Goal: Task Accomplishment & Management: Use online tool/utility

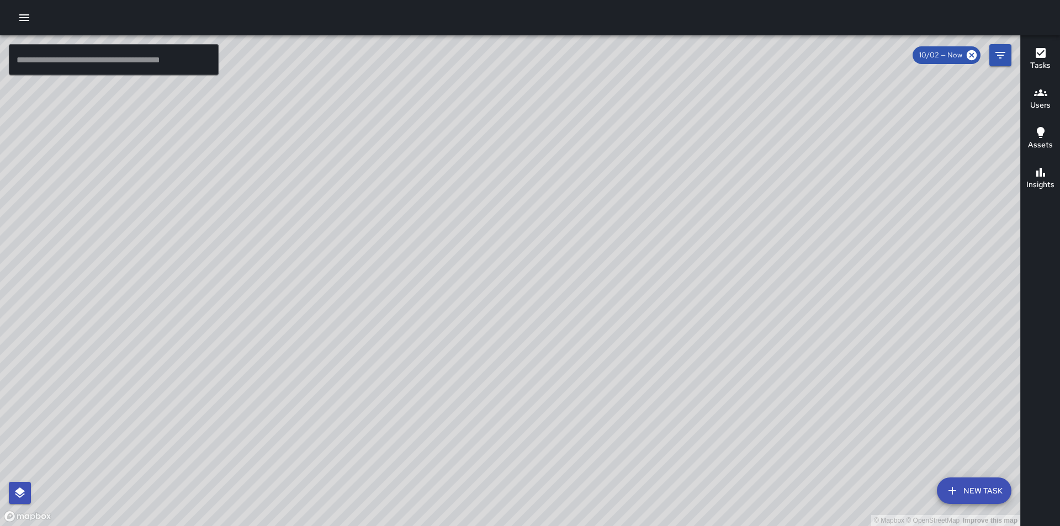
click at [23, 18] on icon "button" at bounding box center [24, 17] width 10 height 7
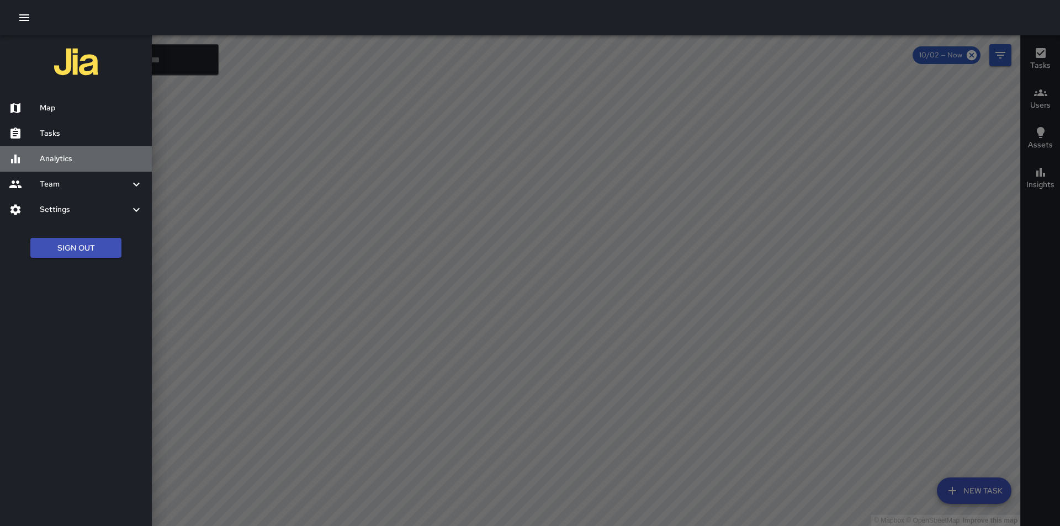
click at [24, 166] on div "Analytics" at bounding box center [76, 158] width 152 height 25
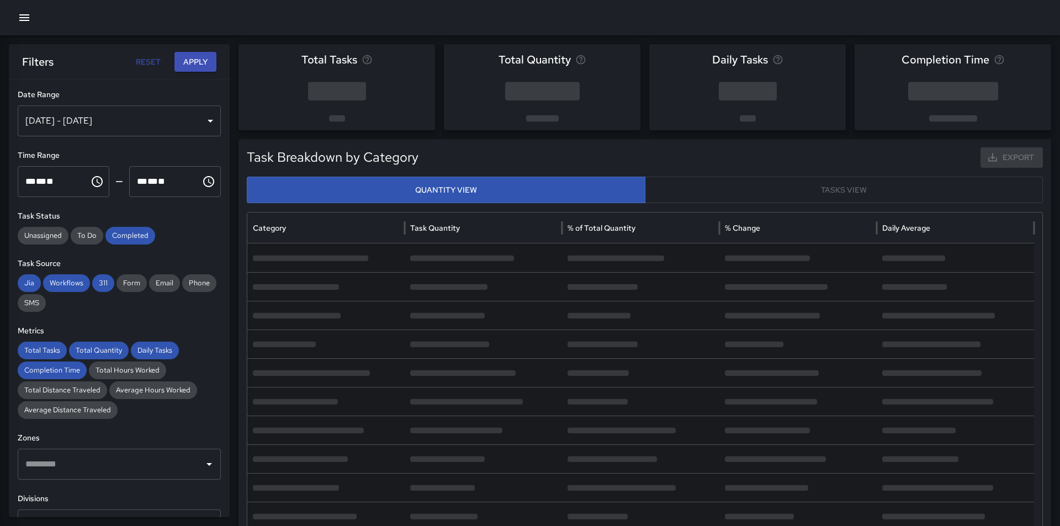
click at [54, 182] on span "**" at bounding box center [49, 181] width 7 height 8
click at [158, 186] on span "**" at bounding box center [161, 181] width 7 height 8
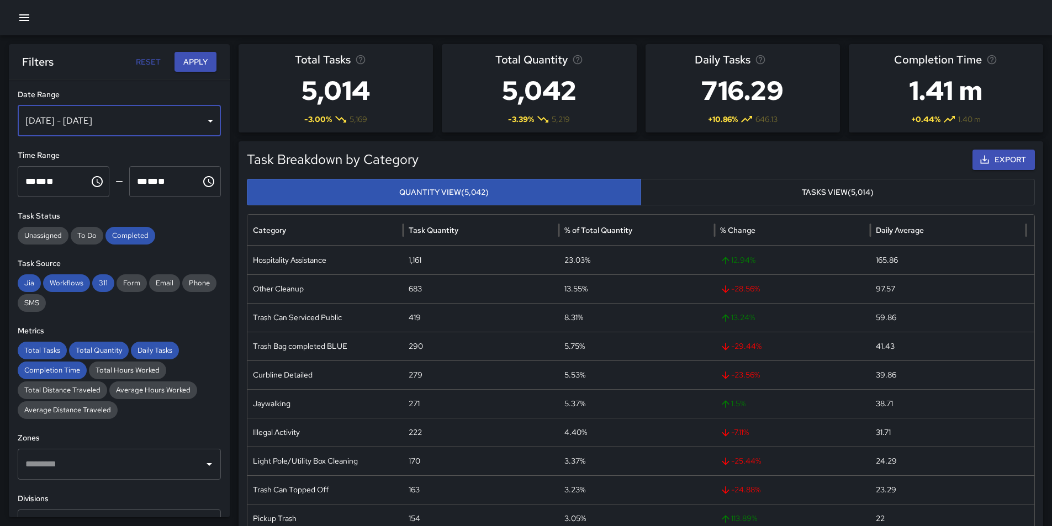
click at [165, 122] on div "[DATE] - [DATE]" at bounding box center [119, 120] width 203 height 31
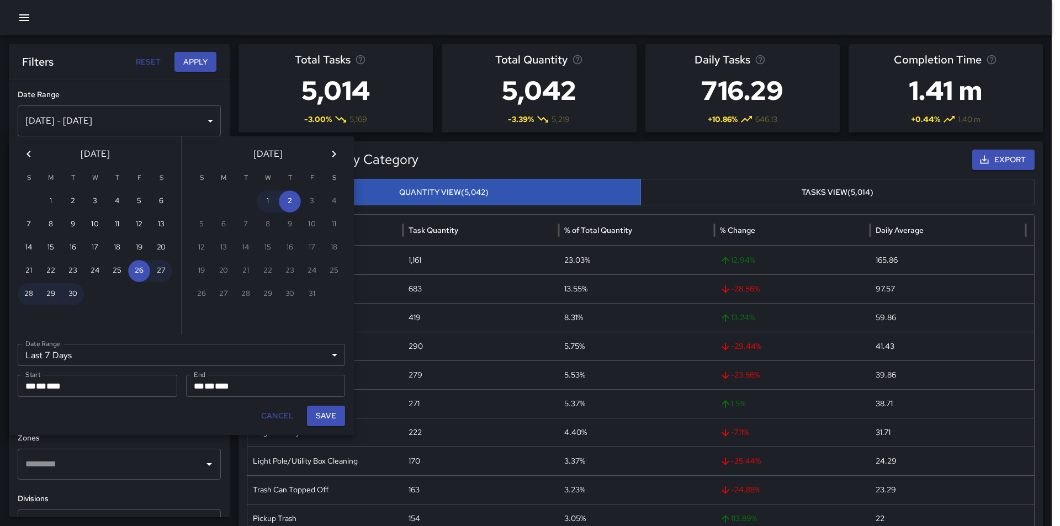
click at [59, 389] on span "****" at bounding box center [53, 386] width 14 height 8
click at [33, 153] on icon "Previous month" at bounding box center [28, 153] width 13 height 13
click at [54, 248] on button "11" at bounding box center [51, 248] width 22 height 22
type input "******"
type input "**********"
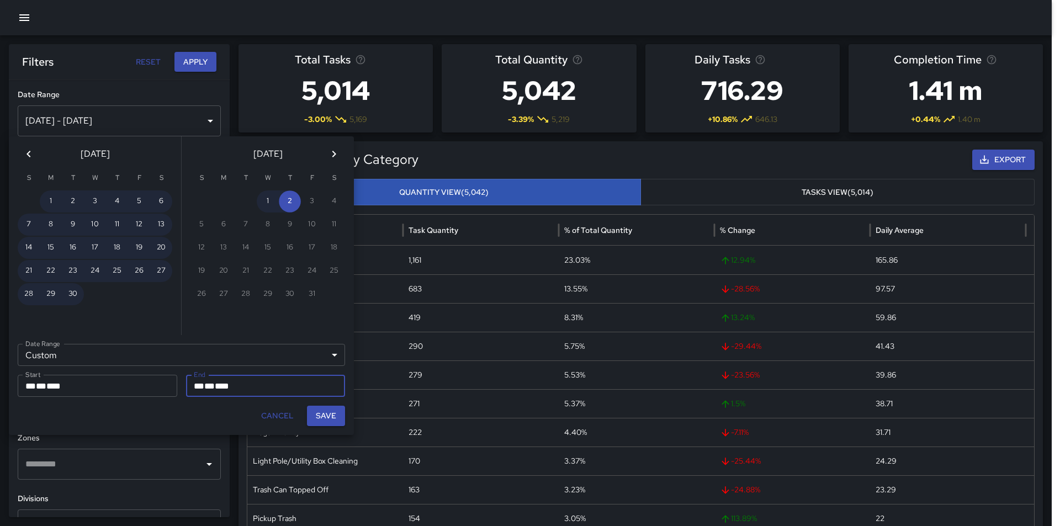
click at [285, 390] on div "** * ** * ****" at bounding box center [266, 386] width 144 height 22
click at [289, 200] on button "2" at bounding box center [290, 201] width 22 height 22
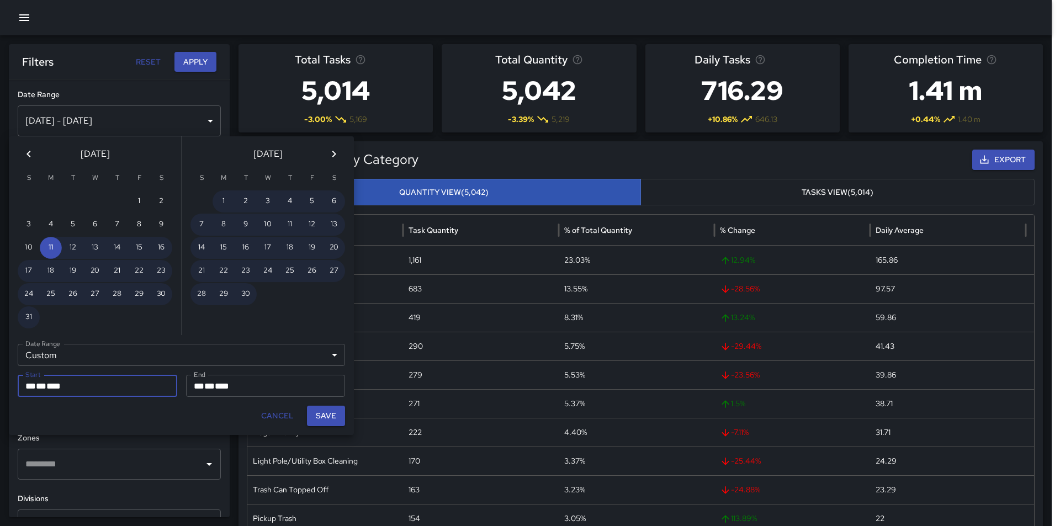
click at [326, 419] on button "Save" at bounding box center [326, 416] width 38 height 20
type input "**********"
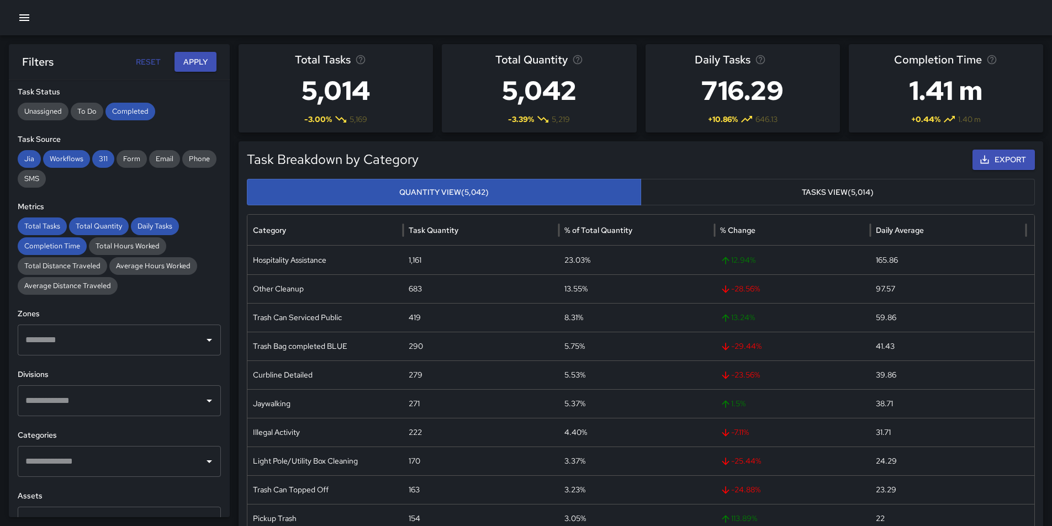
scroll to position [221, 0]
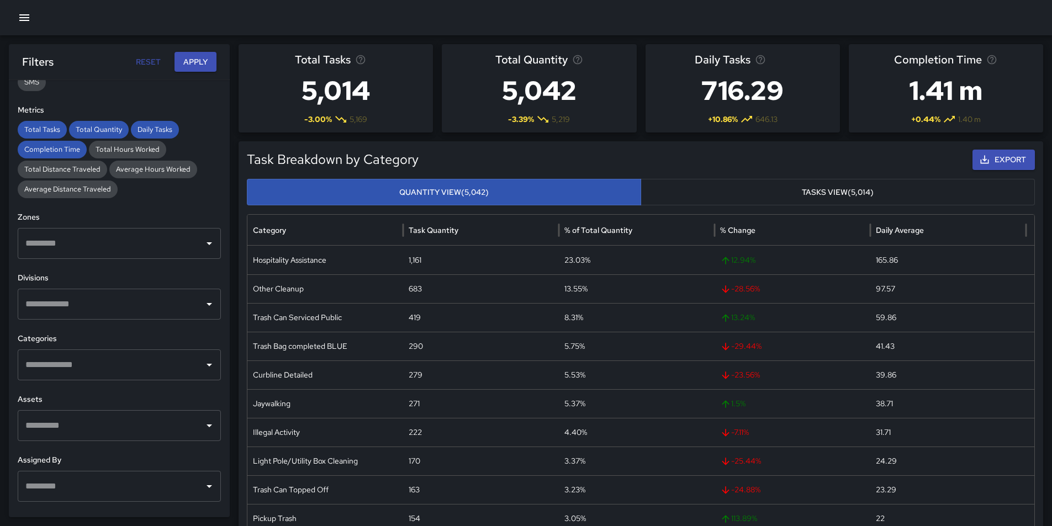
click at [203, 304] on icon "Open" at bounding box center [209, 304] width 13 height 13
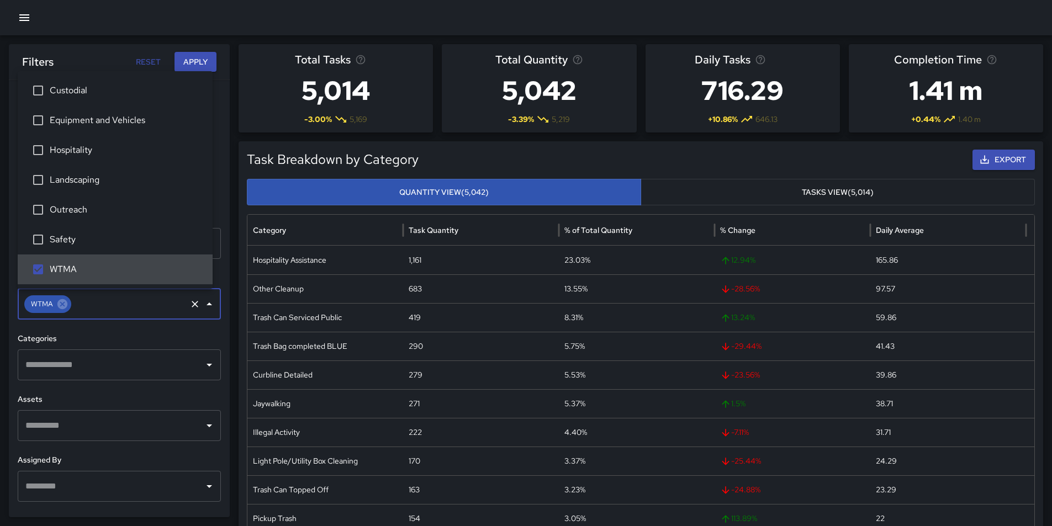
click at [203, 363] on icon "Open" at bounding box center [209, 364] width 13 height 13
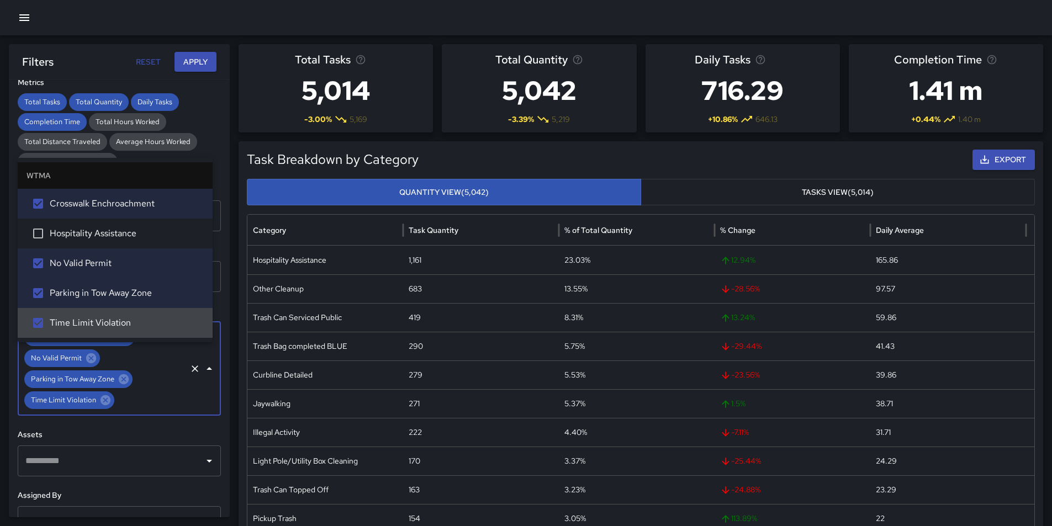
scroll to position [276, 0]
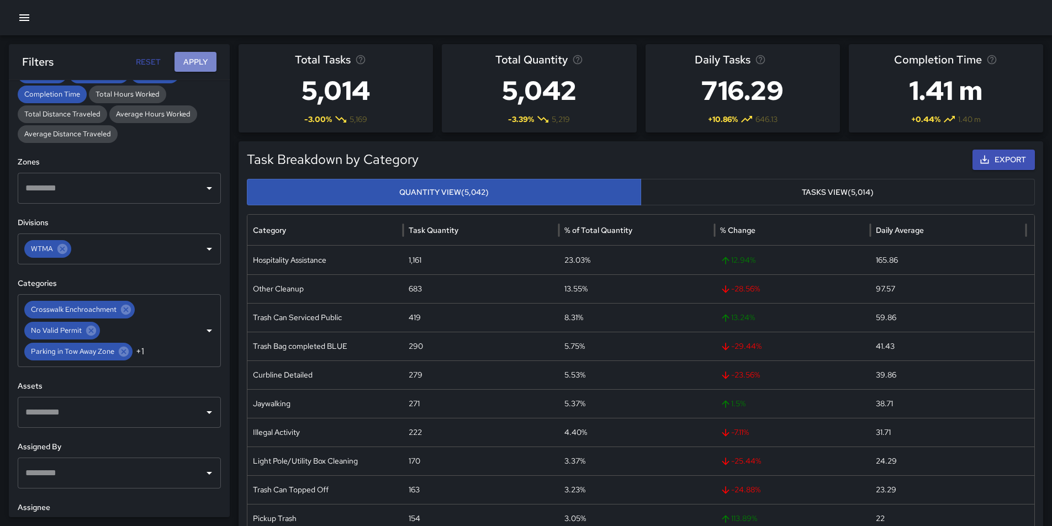
click at [200, 60] on button "Apply" at bounding box center [195, 62] width 42 height 20
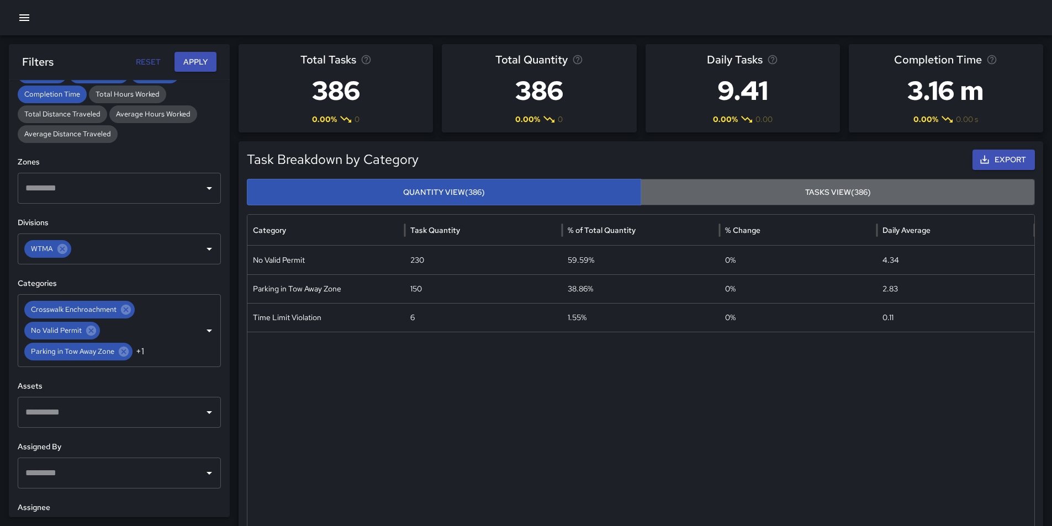
click at [845, 189] on button "Tasks View (386)" at bounding box center [837, 192] width 394 height 27
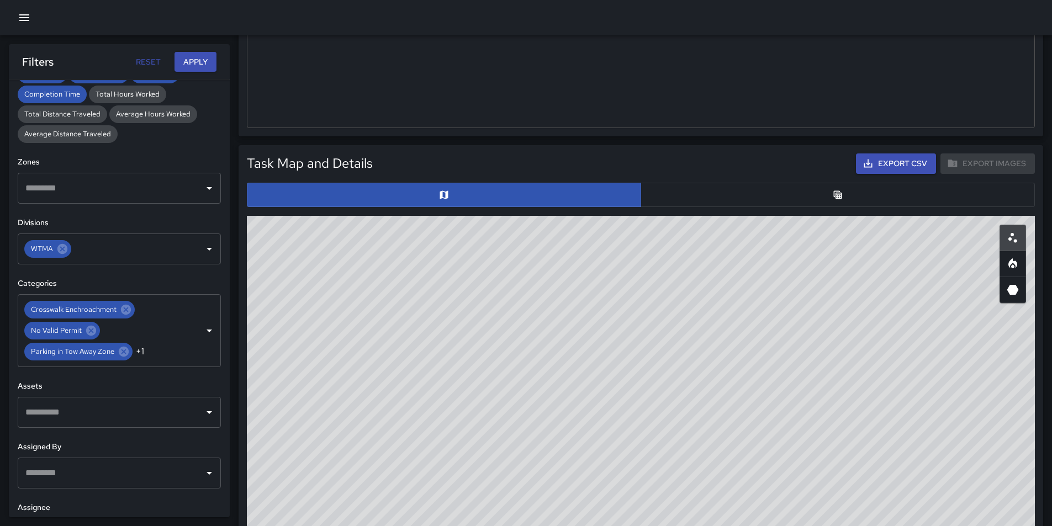
scroll to position [442, 0]
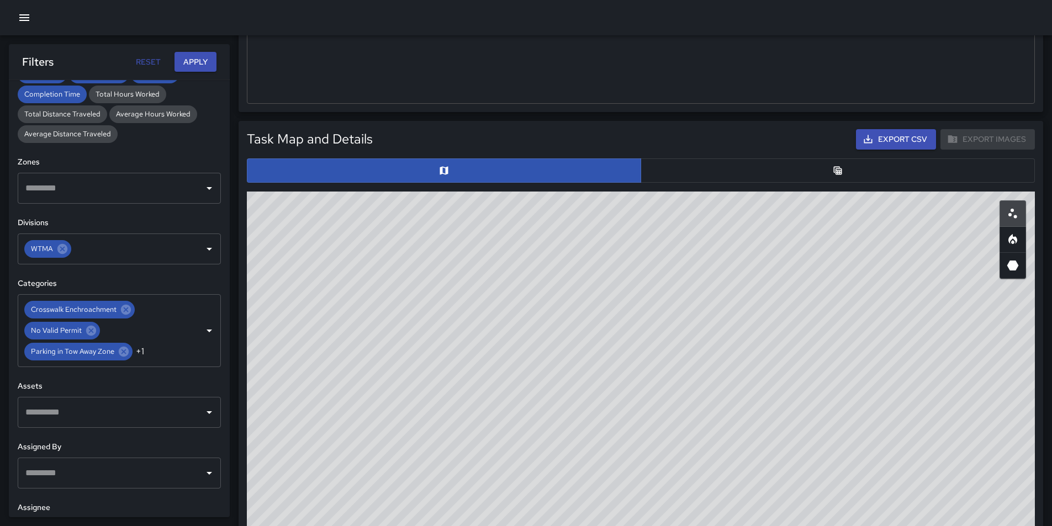
click at [872, 172] on button "button" at bounding box center [837, 170] width 394 height 24
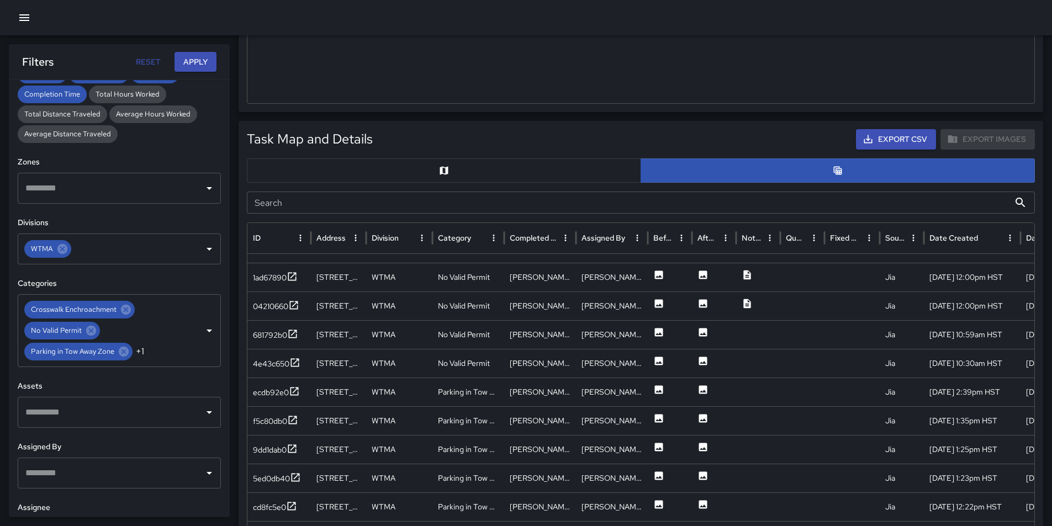
scroll to position [0, 0]
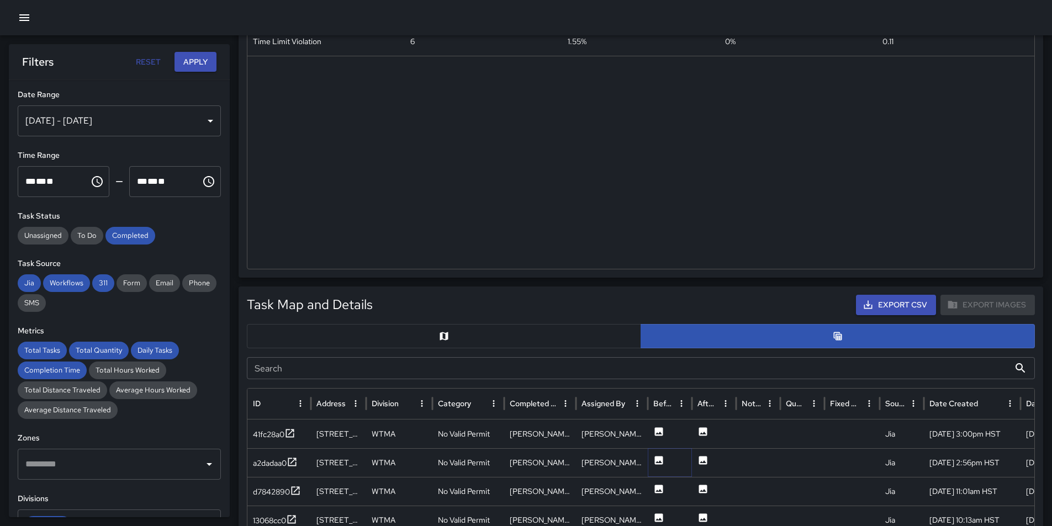
click at [658, 463] on icon at bounding box center [659, 460] width 8 height 8
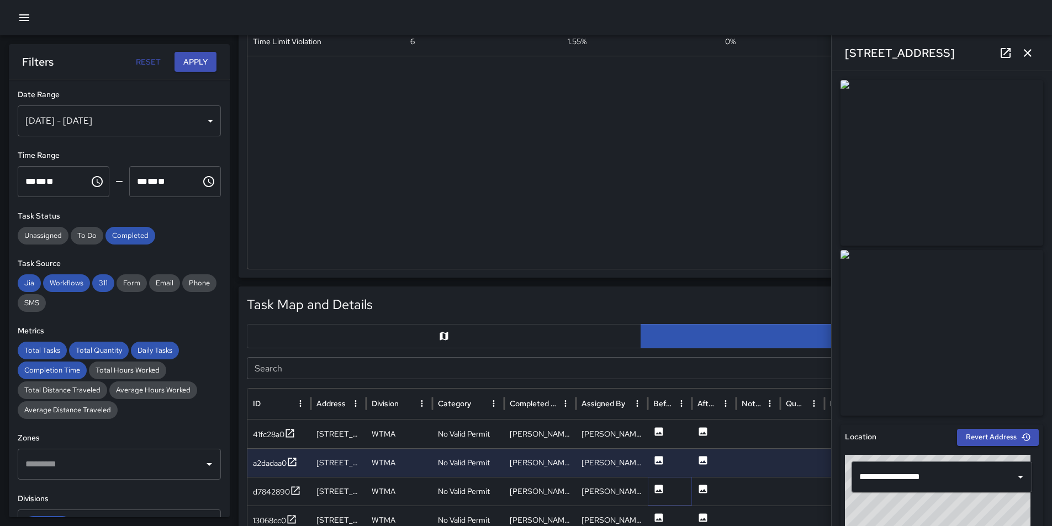
click at [658, 487] on icon at bounding box center [659, 489] width 8 height 8
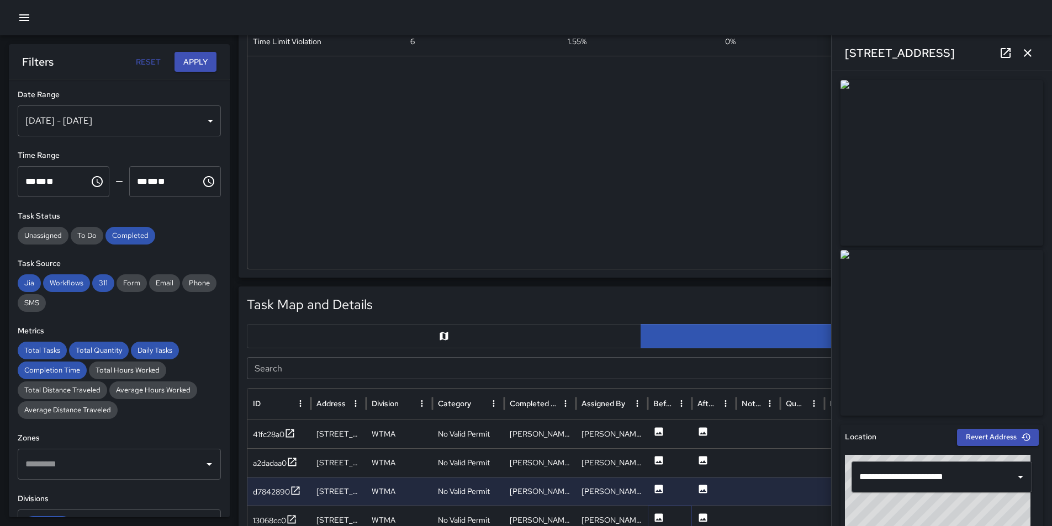
click at [658, 517] on icon at bounding box center [659, 517] width 8 height 8
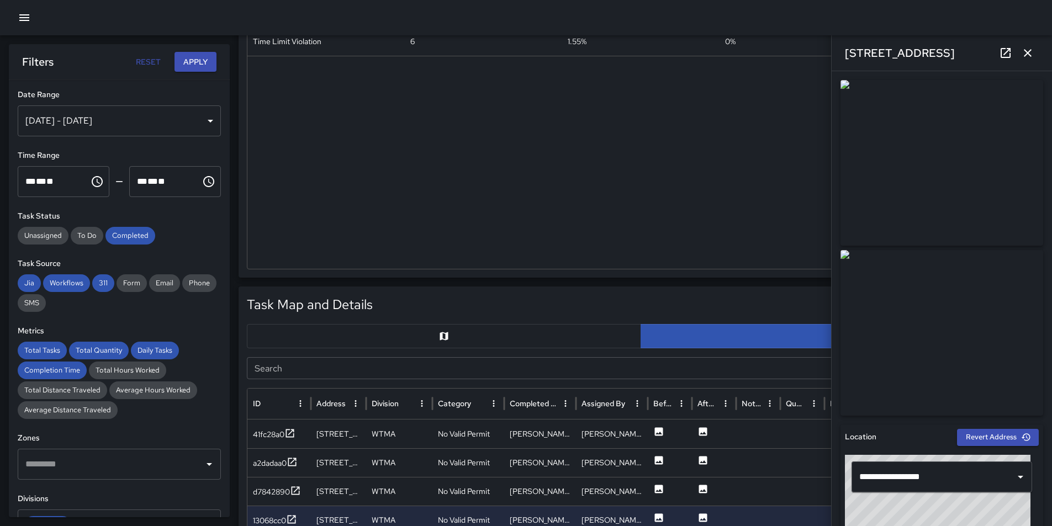
click at [555, 300] on div "Task Map and Details Export CSV Export Images" at bounding box center [641, 305] width 788 height 20
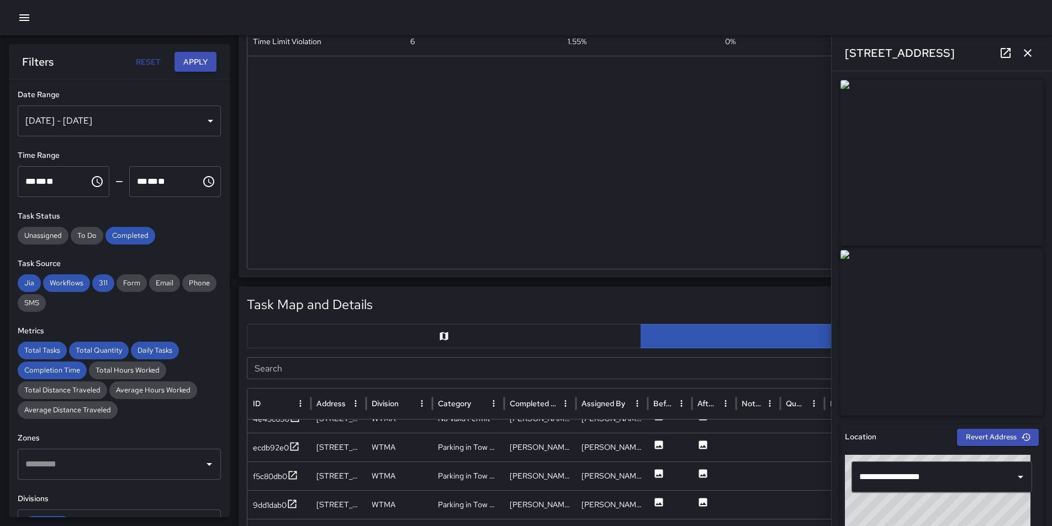
scroll to position [1853, 0]
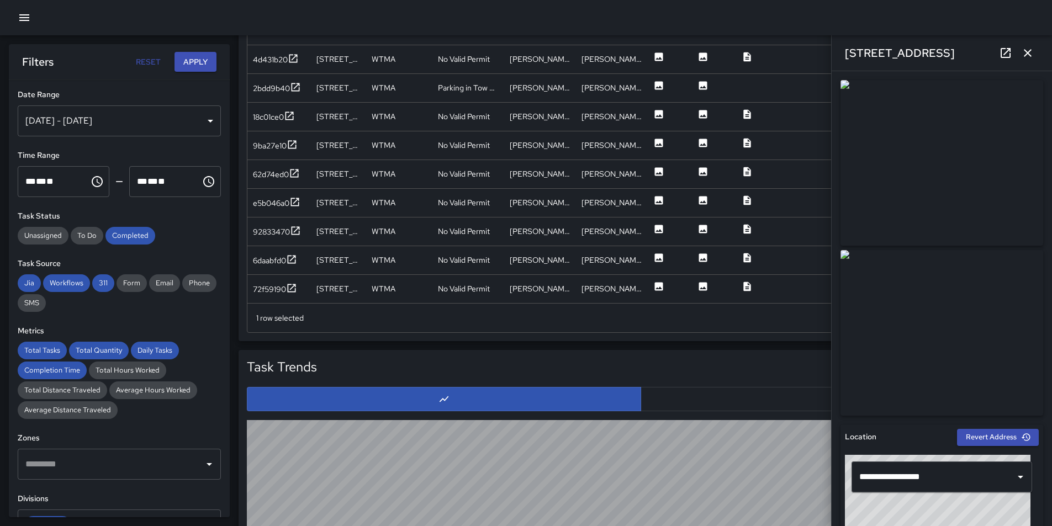
click at [1032, 53] on icon "button" at bounding box center [1027, 52] width 13 height 13
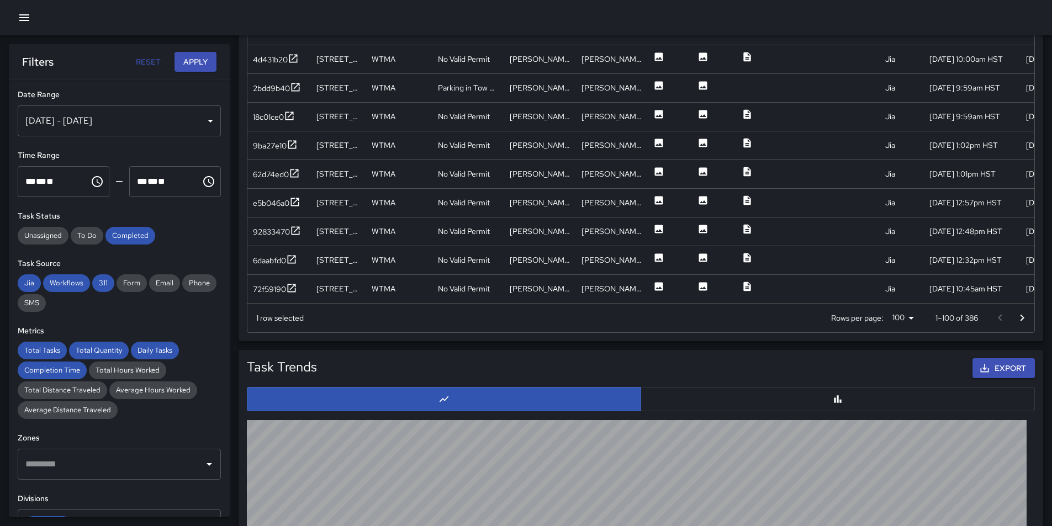
click at [1021, 316] on icon "Go to next page" at bounding box center [1021, 317] width 13 height 13
click at [1018, 316] on icon "Go to next page" at bounding box center [1021, 317] width 13 height 13
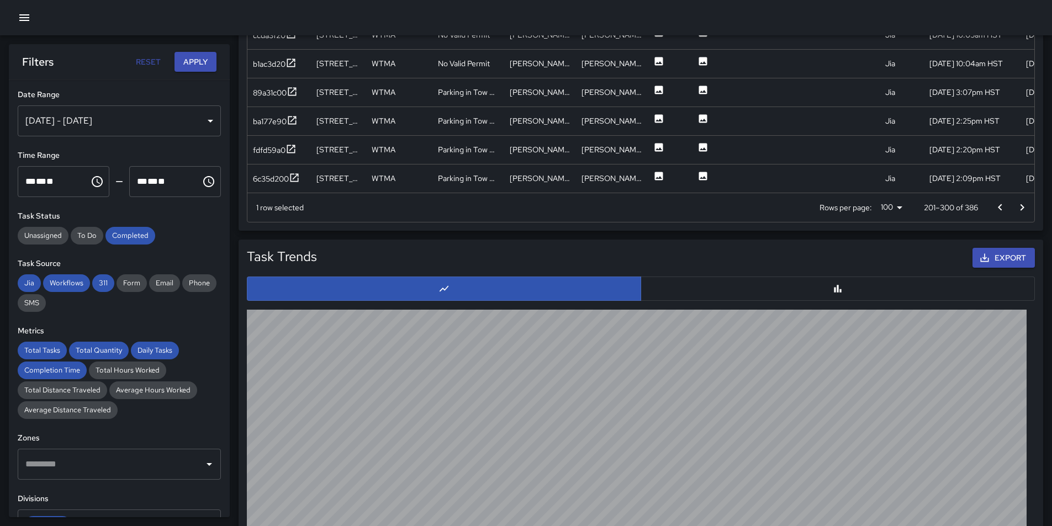
click at [1023, 208] on icon "Go to next page" at bounding box center [1022, 207] width 4 height 7
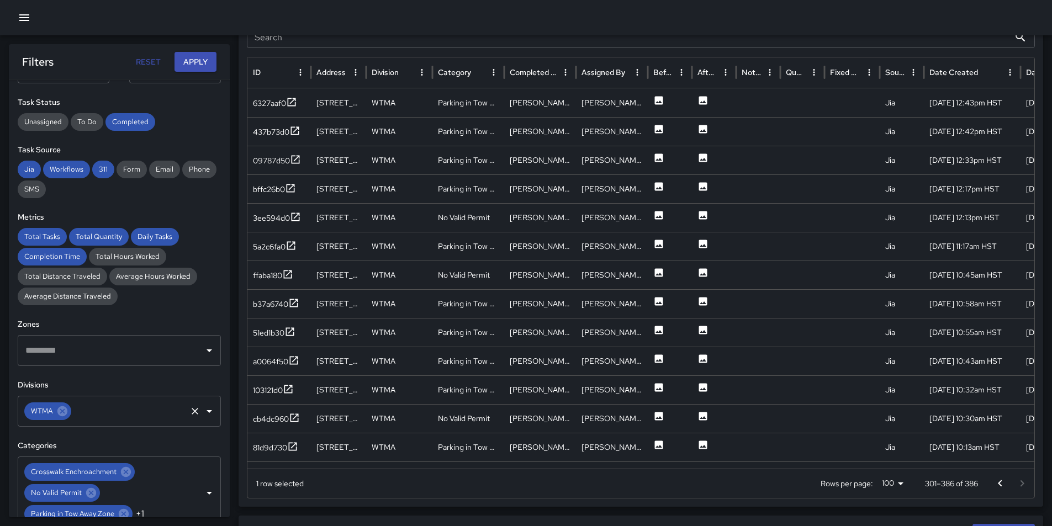
scroll to position [221, 0]
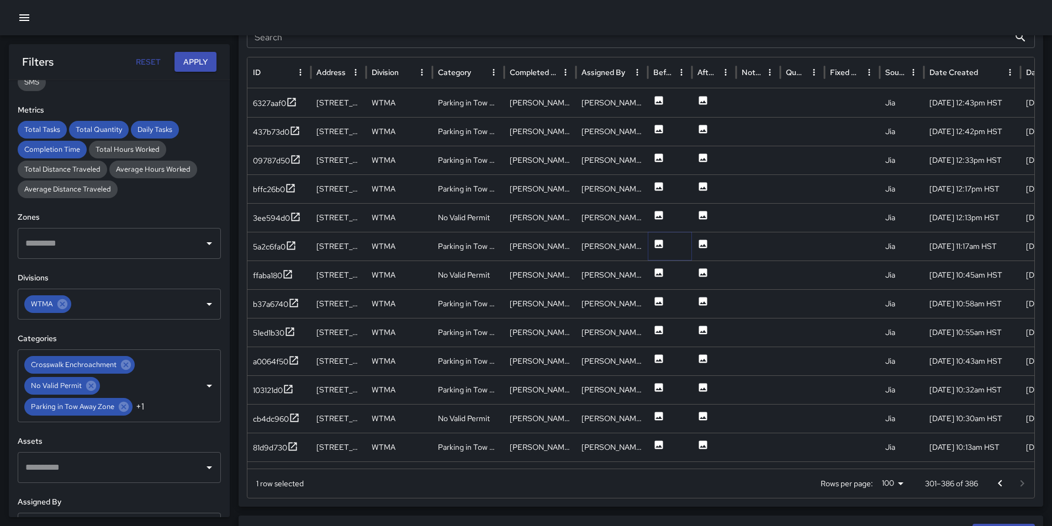
click at [661, 246] on icon at bounding box center [659, 244] width 8 height 8
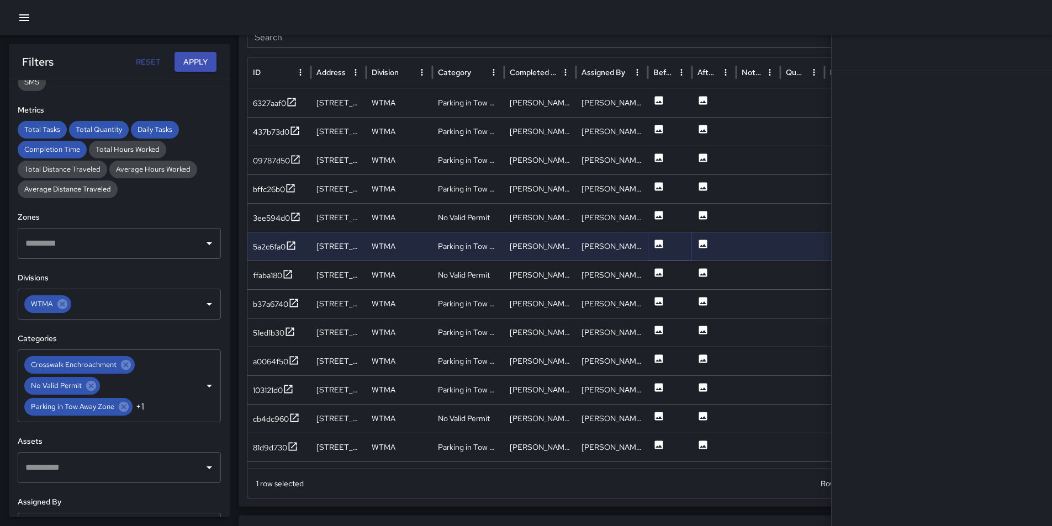
click at [661, 246] on icon at bounding box center [659, 244] width 8 height 8
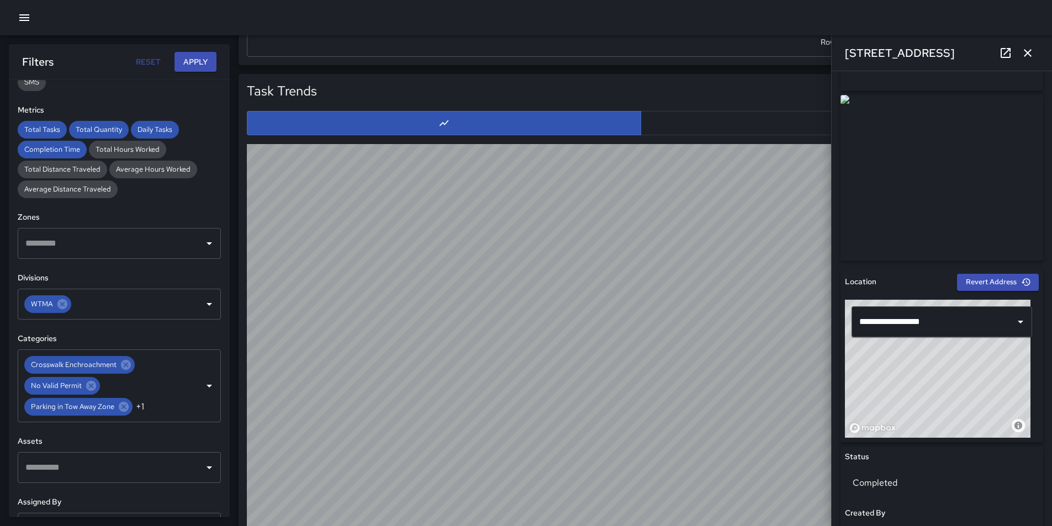
scroll to position [154, 0]
click at [1006, 52] on icon at bounding box center [1005, 53] width 10 height 10
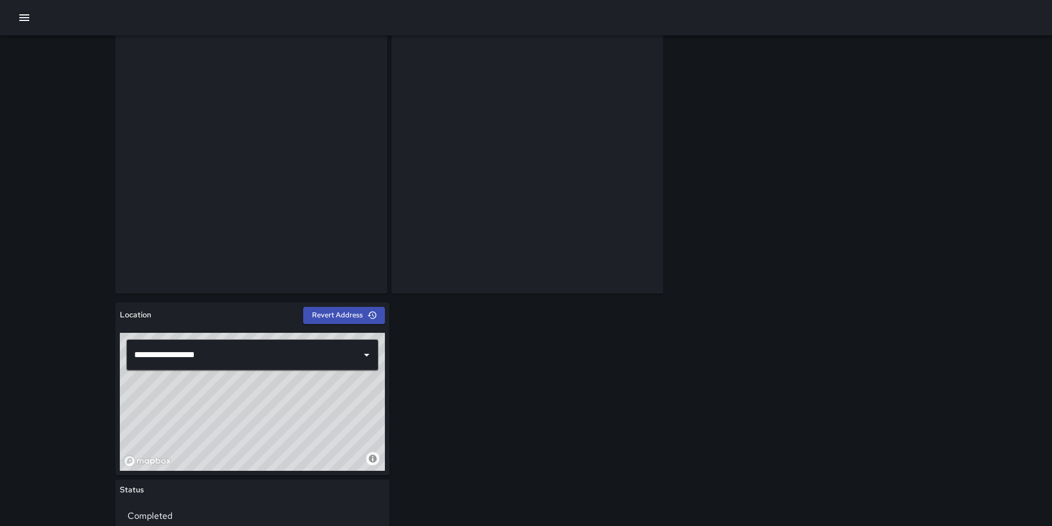
scroll to position [2, 0]
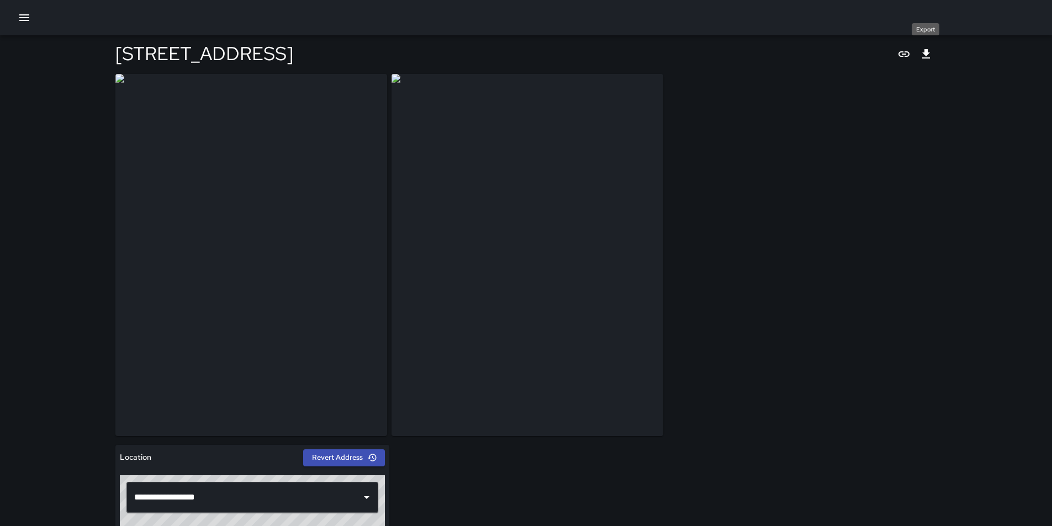
click at [928, 51] on icon "Export" at bounding box center [925, 53] width 13 height 13
